Goal: Navigation & Orientation: Find specific page/section

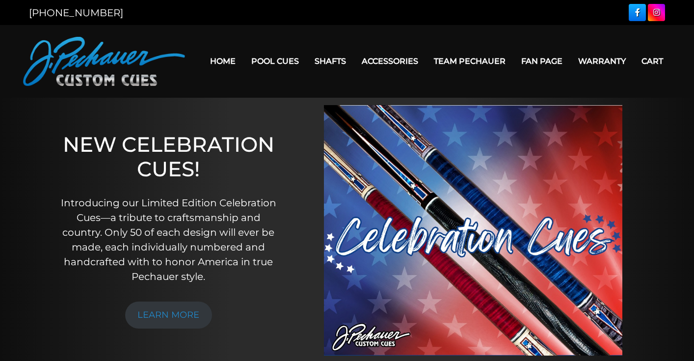
click at [595, 57] on link "Warranty" at bounding box center [602, 61] width 63 height 25
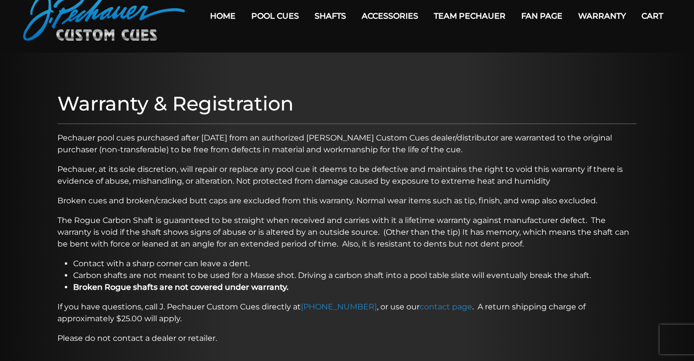
scroll to position [68, 0]
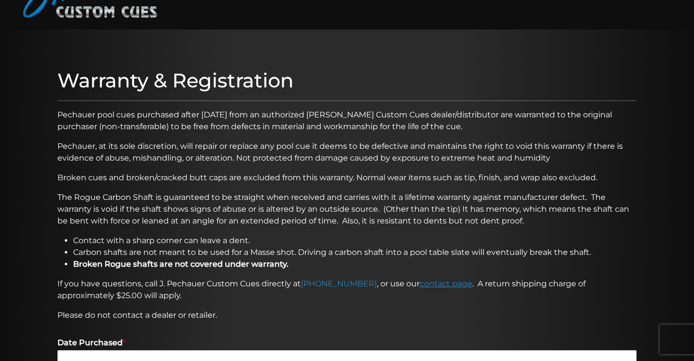
click at [439, 286] on link "contact page" at bounding box center [446, 283] width 53 height 9
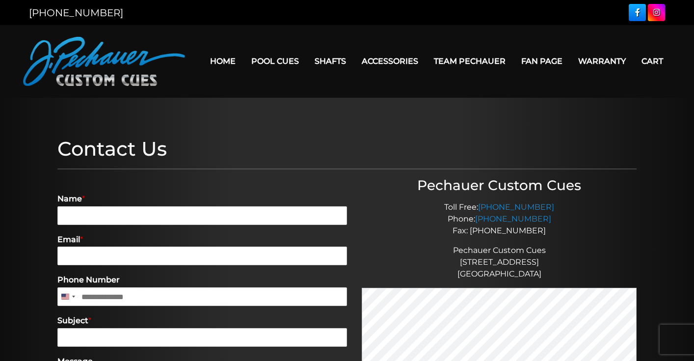
click at [597, 65] on link "Warranty" at bounding box center [602, 61] width 63 height 25
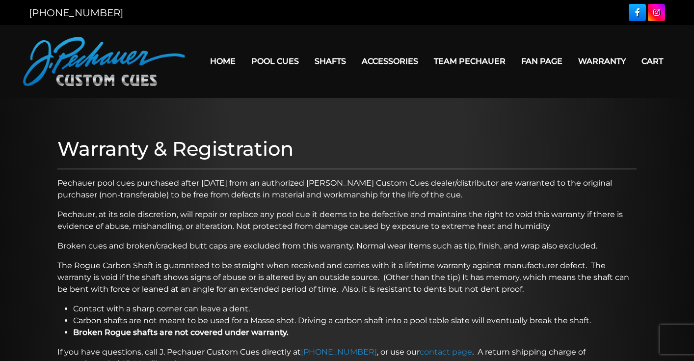
click at [219, 59] on link "Home" at bounding box center [222, 61] width 41 height 25
